Goal: Task Accomplishment & Management: Use online tool/utility

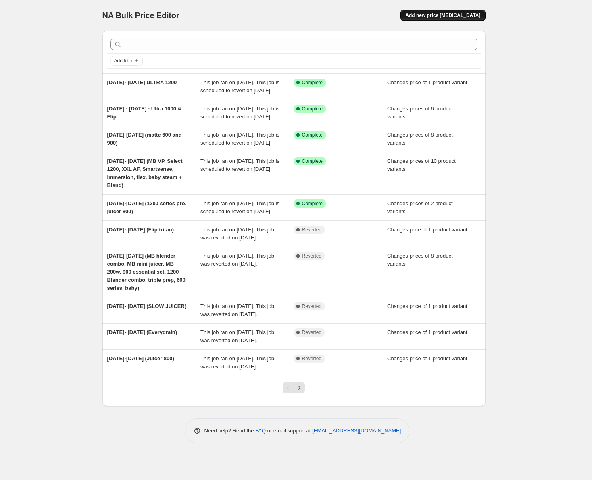
click at [461, 12] on span "Add new price [MEDICAL_DATA]" at bounding box center [442, 15] width 75 height 6
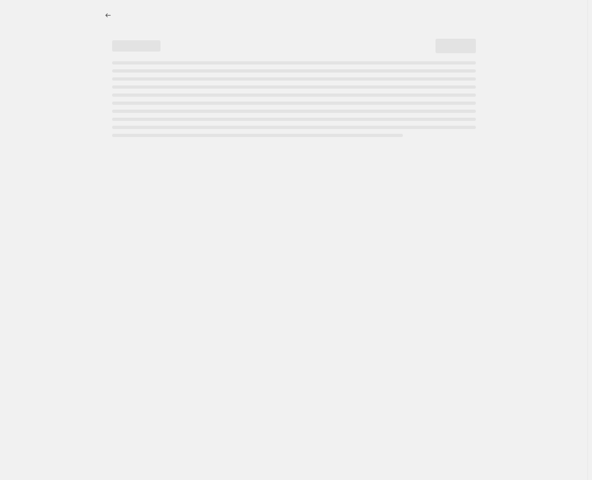
select select "percentage"
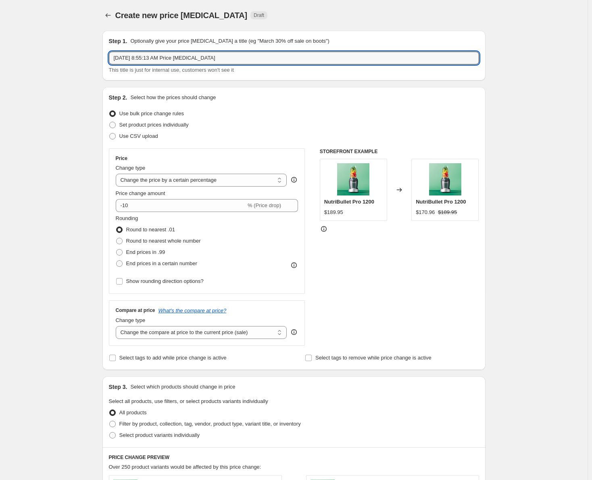
drag, startPoint x: 221, startPoint y: 61, endPoint x: 110, endPoint y: 60, distance: 110.5
click at [110, 60] on div "Step 1. Optionally give your price [MEDICAL_DATA] a title (eg "March 30% off sa…" at bounding box center [293, 56] width 383 height 50
click at [133, 59] on input "GF Sale (Tritan Flip and MB mini juicer)" at bounding box center [294, 58] width 370 height 13
click at [134, 58] on input "GF Sale (Tritan Flip and MB mini juicer)" at bounding box center [294, 58] width 370 height 13
type input "GF Sale [DATE]- [DATE] (Tritan Flip and MB mini juicer)"
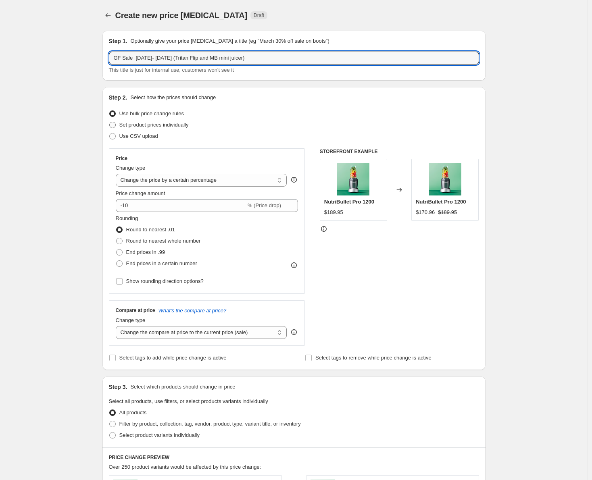
click at [113, 126] on span at bounding box center [112, 125] width 6 height 6
click at [110, 122] on input "Set product prices individually" at bounding box center [109, 122] width 0 height 0
radio input "true"
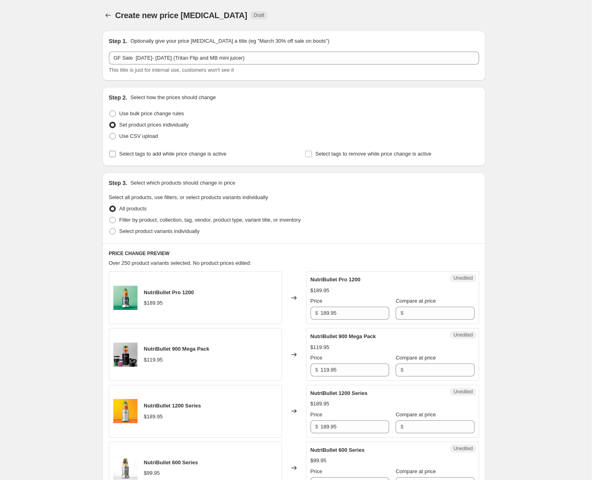
click at [121, 154] on span "Select tags to add while price change is active" at bounding box center [172, 154] width 107 height 6
click at [116, 154] on input "Select tags to add while price change is active" at bounding box center [112, 154] width 6 height 6
checkbox input "true"
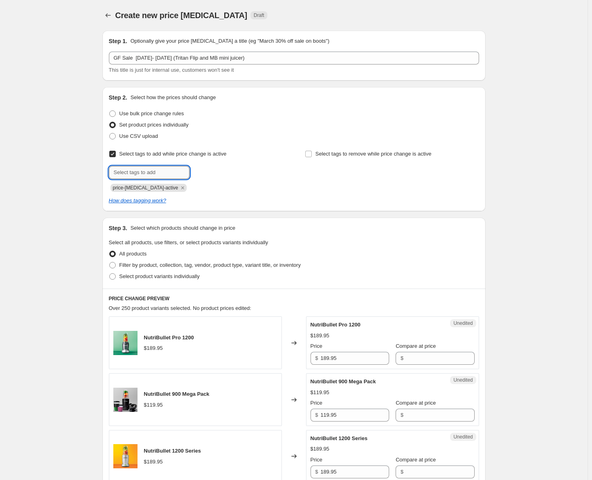
click at [129, 171] on input "text" at bounding box center [149, 172] width 81 height 13
type input "sale"
click at [109, 87] on button "Submit" at bounding box center [120, 91] width 23 height 8
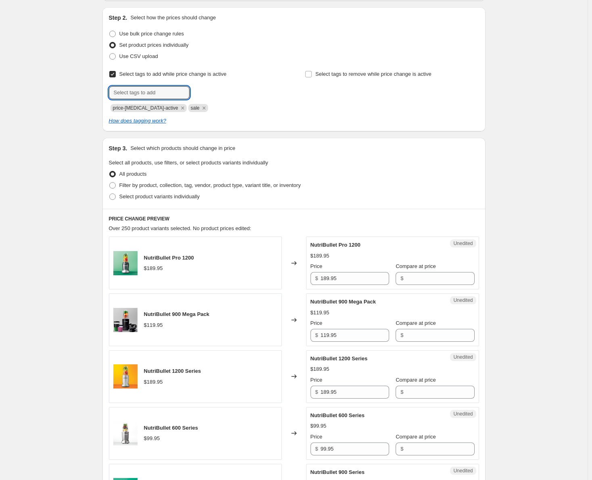
scroll to position [81, 0]
click at [115, 196] on span at bounding box center [112, 196] width 6 height 6
click at [110, 193] on input "Select product variants individually" at bounding box center [109, 193] width 0 height 0
radio input "true"
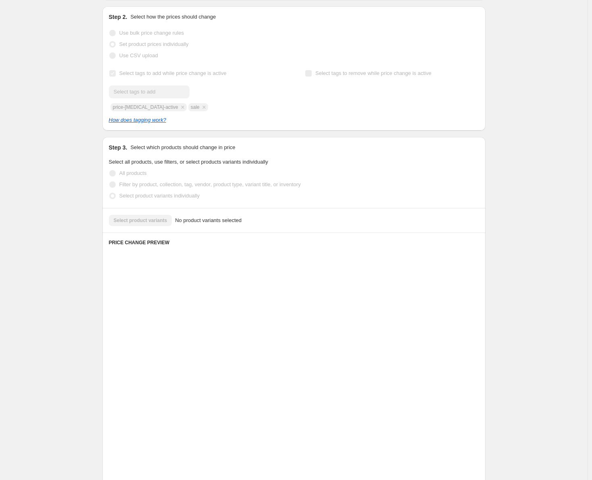
scroll to position [0, 0]
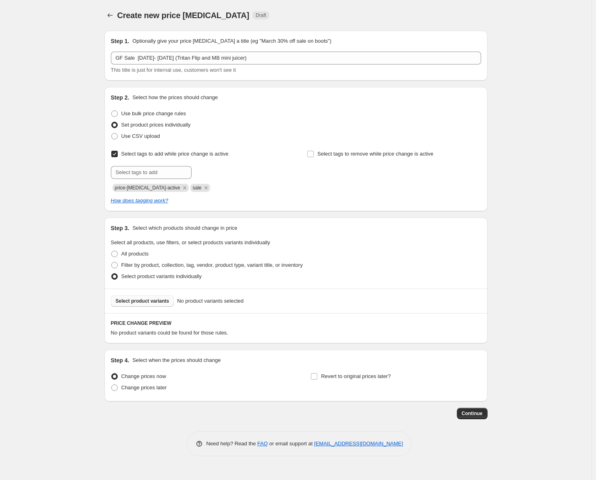
click at [152, 301] on span "Select product variants" at bounding box center [143, 301] width 54 height 6
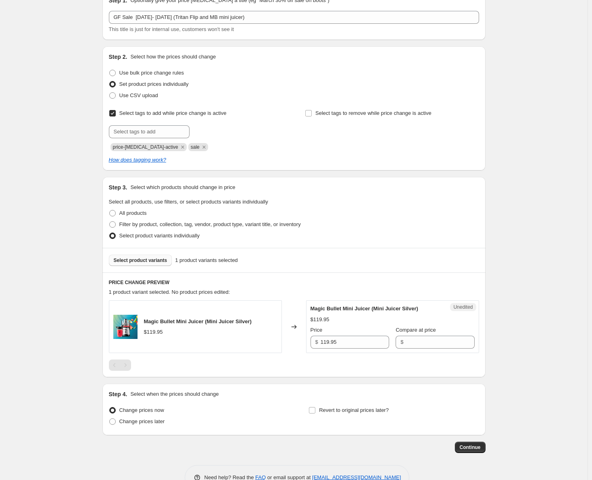
scroll to position [63, 0]
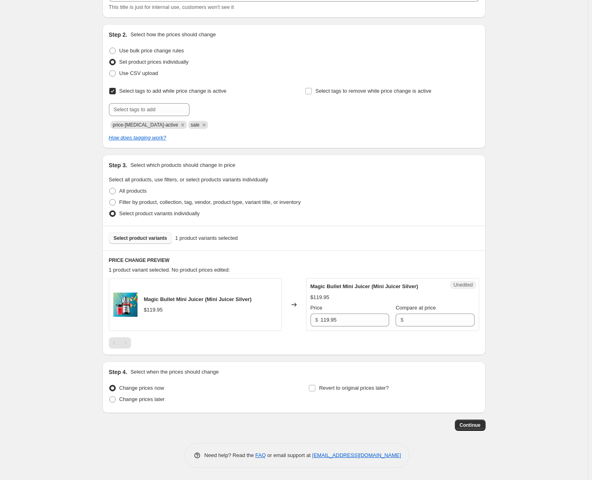
click at [150, 238] on span "Select product variants" at bounding box center [141, 238] width 54 height 6
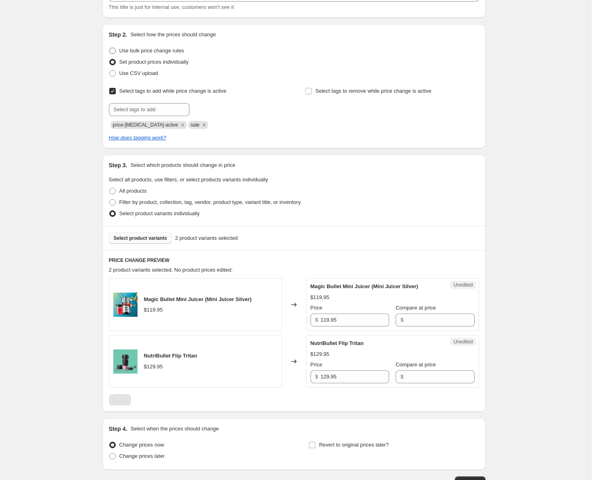
click at [112, 50] on span at bounding box center [112, 51] width 6 height 6
click at [110, 48] on input "Use bulk price change rules" at bounding box center [109, 48] width 0 height 0
radio input "true"
select select "percentage"
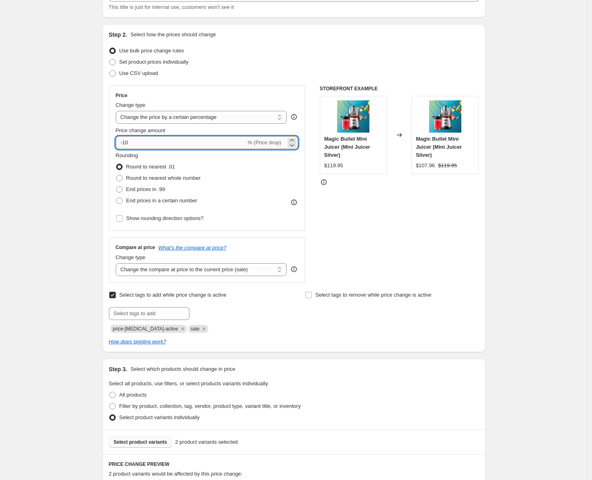
click at [186, 146] on input "-10" at bounding box center [181, 142] width 130 height 13
type input "-1"
type input "-50"
click at [81, 223] on div "Create new price [MEDICAL_DATA]. This page is ready Create new price [MEDICAL_D…" at bounding box center [293, 319] width 587 height 764
click at [114, 60] on span at bounding box center [112, 62] width 6 height 6
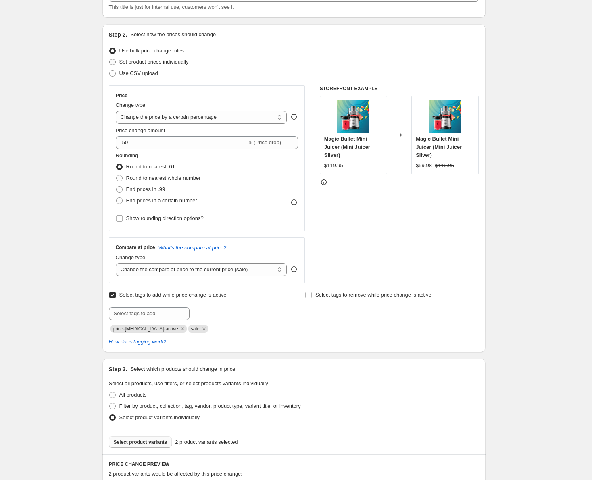
click at [110, 59] on input "Set product prices individually" at bounding box center [109, 59] width 0 height 0
radio input "true"
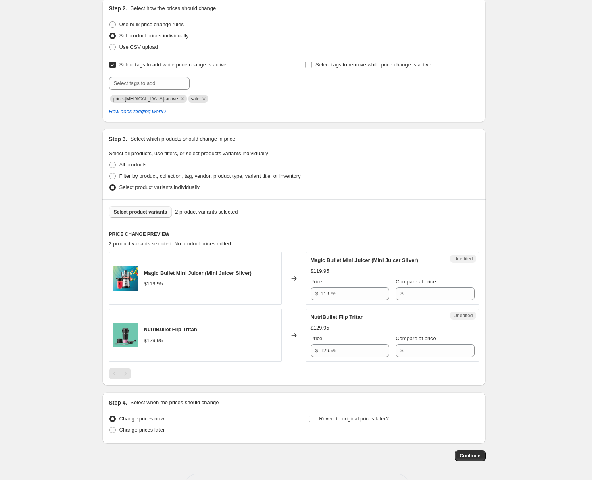
scroll to position [103, 0]
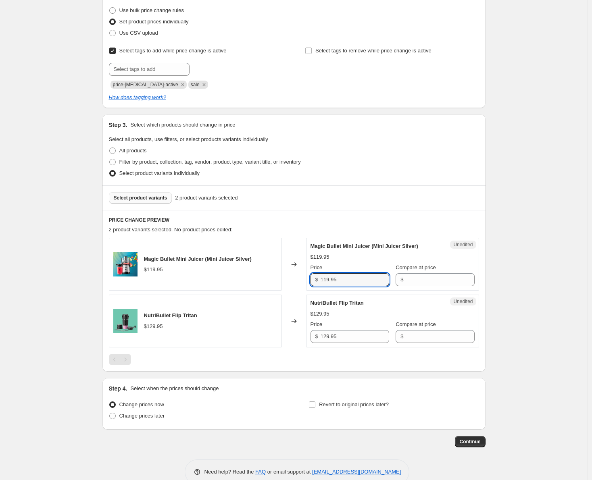
drag, startPoint x: 357, startPoint y: 280, endPoint x: 318, endPoint y: 280, distance: 38.7
click at [318, 280] on div "$ 119.95" at bounding box center [349, 279] width 79 height 13
click at [416, 281] on input "Compare at price" at bounding box center [440, 279] width 69 height 13
paste input "119.95"
type input "119.95"
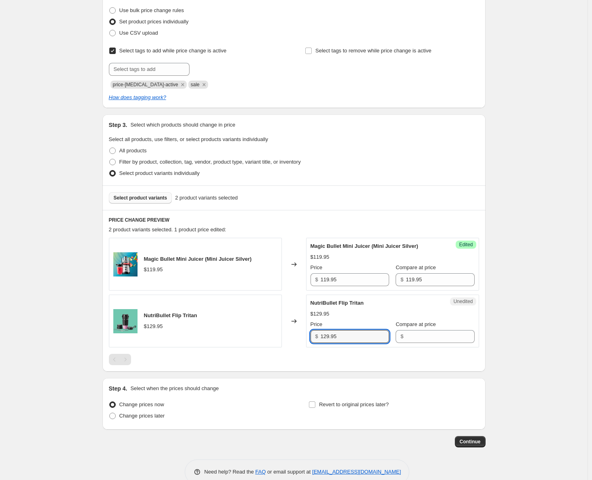
drag, startPoint x: 354, startPoint y: 340, endPoint x: 314, endPoint y: 339, distance: 40.3
click at [314, 339] on div "$ 129.95" at bounding box center [349, 336] width 79 height 13
click at [410, 342] on input "Compare at price" at bounding box center [440, 336] width 69 height 13
paste input "129.95"
type input "129.95"
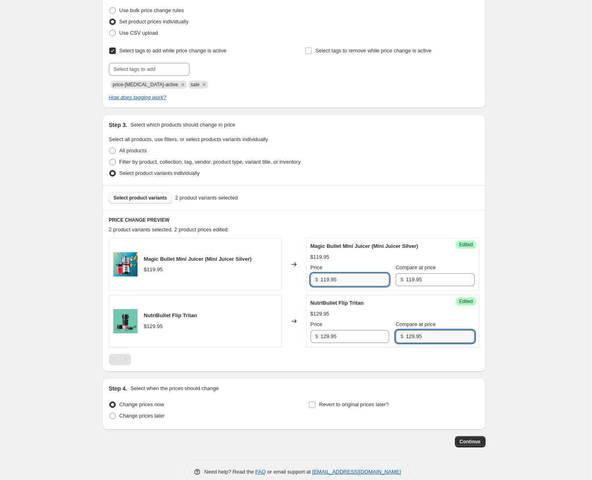
click at [328, 281] on input "119.95" at bounding box center [355, 279] width 69 height 13
type input "59.95"
click at [352, 340] on input "129.95" at bounding box center [355, 336] width 69 height 13
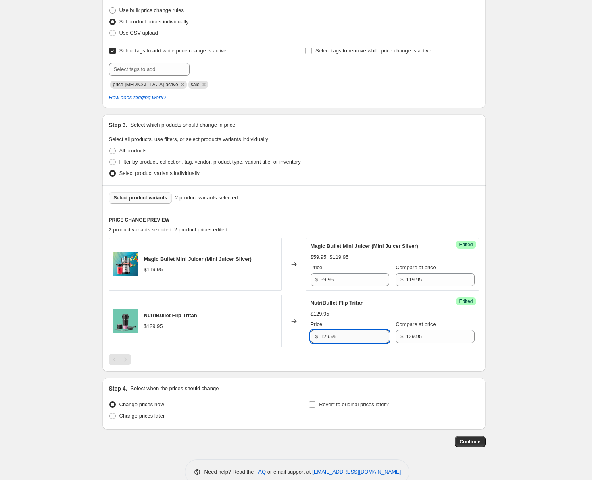
click at [328, 336] on input "129.95" at bounding box center [355, 336] width 69 height 13
click at [330, 337] on input "129.95" at bounding box center [355, 336] width 69 height 13
type input "64.95"
click at [360, 360] on div at bounding box center [294, 359] width 370 height 11
click at [512, 154] on div "Create new price [MEDICAL_DATA]. This page is ready Create new price [MEDICAL_D…" at bounding box center [293, 197] width 587 height 600
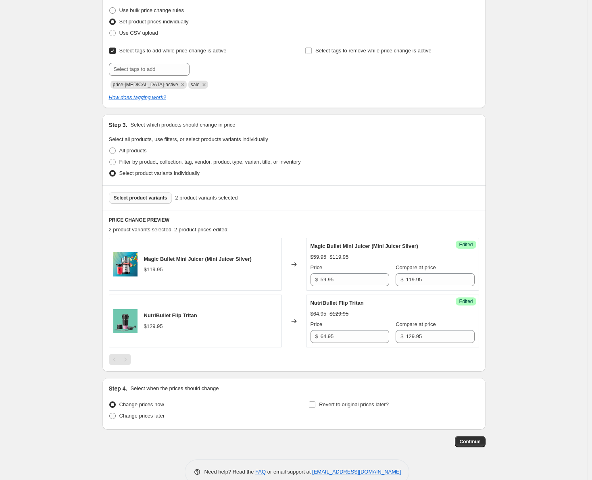
click at [111, 416] on span at bounding box center [112, 416] width 6 height 6
click at [110, 413] on input "Change prices later" at bounding box center [109, 413] width 0 height 0
radio input "true"
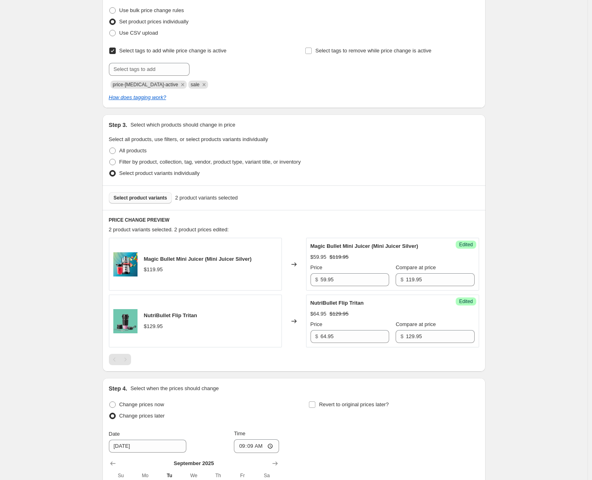
scroll to position [184, 0]
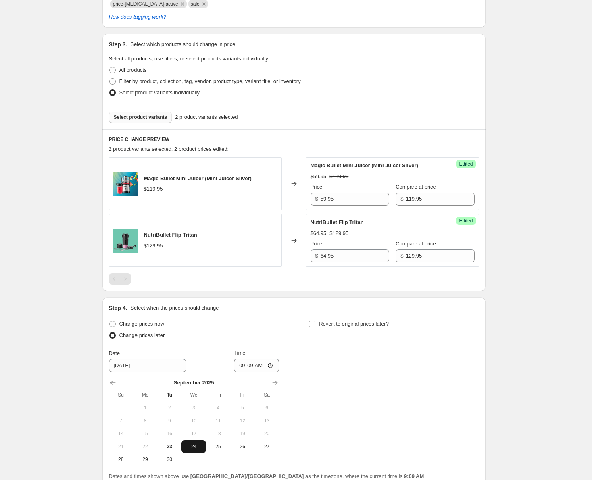
click at [193, 445] on span "24" at bounding box center [194, 446] width 18 height 6
click at [244, 368] on input "09:09" at bounding box center [256, 366] width 45 height 14
type input "00:00"
click at [315, 323] on input "Revert to original prices later?" at bounding box center [312, 324] width 6 height 6
checkbox input "true"
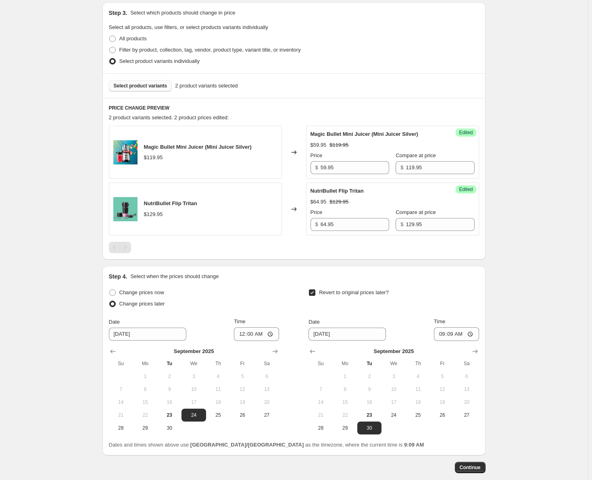
scroll to position [224, 0]
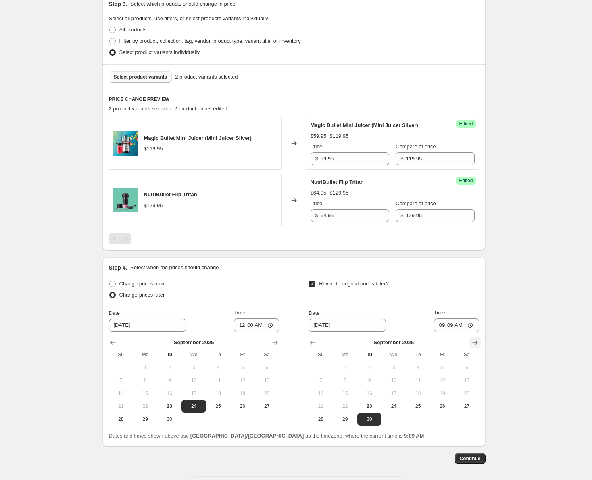
click at [477, 340] on icon "Show next month, October 2025" at bounding box center [475, 343] width 8 height 8
click at [315, 344] on icon "Show previous month, September 2025" at bounding box center [312, 343] width 8 height 8
click at [347, 420] on span "29" at bounding box center [345, 419] width 18 height 6
type input "[DATE]"
click at [437, 323] on input "09:09" at bounding box center [456, 325] width 45 height 14
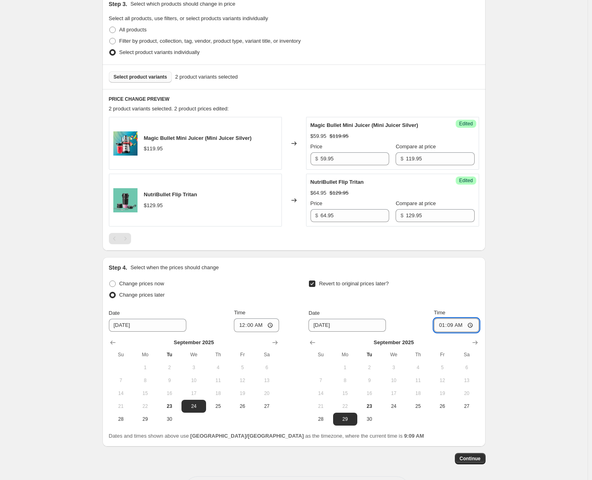
type input "00:09"
click at [442, 325] on input "Time" at bounding box center [456, 325] width 45 height 14
type input "23:59"
click at [510, 346] on div "Create new price [MEDICAL_DATA]. This page is ready Create new price [MEDICAL_D…" at bounding box center [293, 145] width 587 height 738
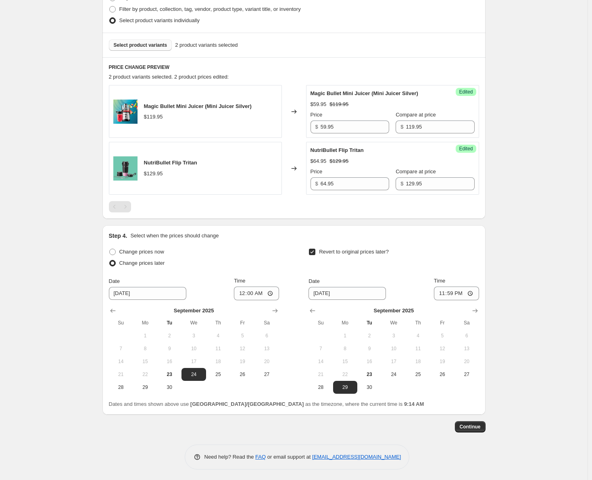
scroll to position [258, 0]
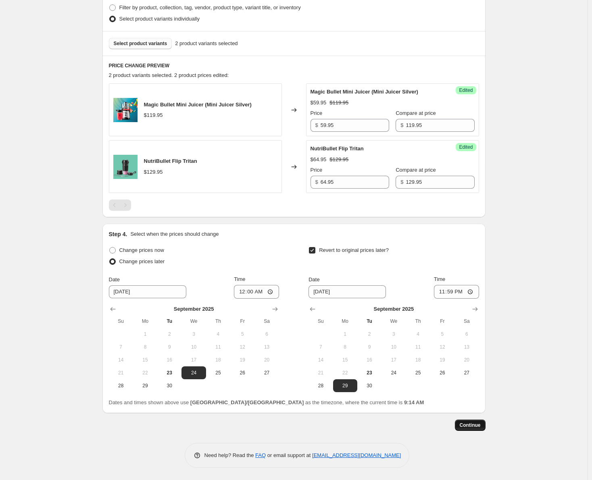
click at [470, 423] on span "Continue" at bounding box center [470, 425] width 21 height 6
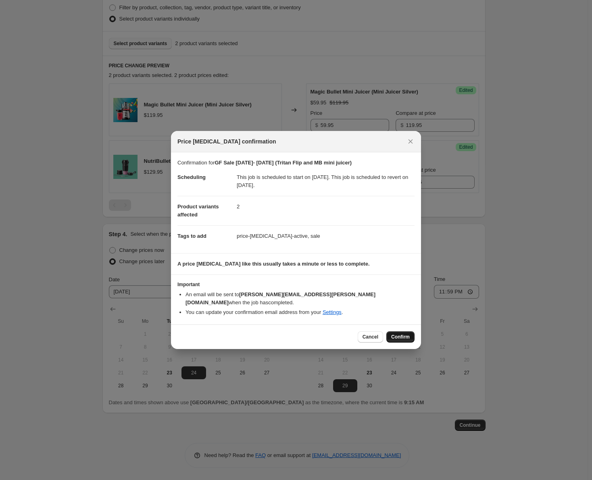
click at [397, 331] on button "Confirm" at bounding box center [400, 336] width 28 height 11
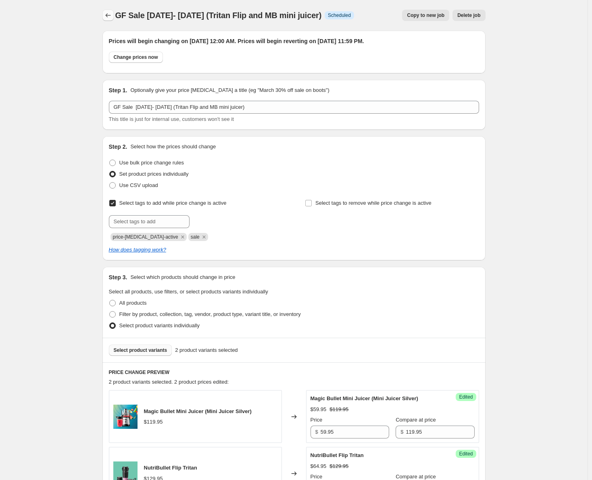
click at [104, 14] on button "Price change jobs" at bounding box center [107, 15] width 11 height 11
